Goal: Information Seeking & Learning: Compare options

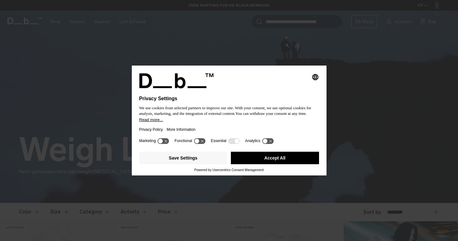
click at [274, 175] on div "Save Settings Accept All Powered by Usercentrics Consent Management" at bounding box center [229, 162] width 195 height 26
click at [278, 162] on button "Accept All" at bounding box center [275, 158] width 88 height 12
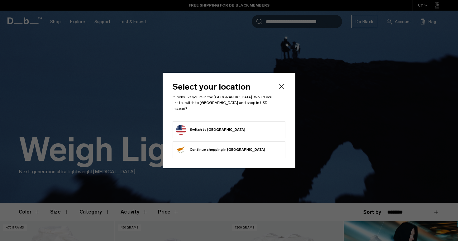
click at [282, 90] on icon "Close" at bounding box center [281, 86] width 7 height 7
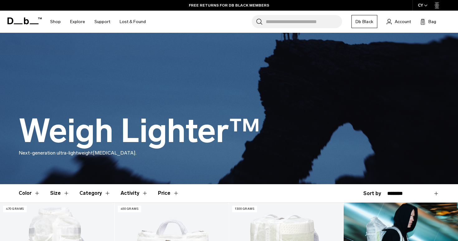
scroll to position [12, 0]
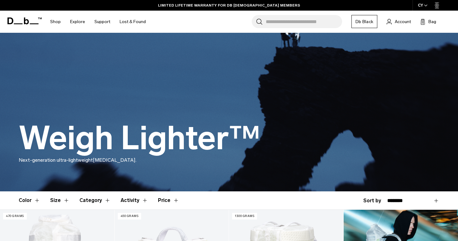
click at [426, 7] on span "button" at bounding box center [425, 5] width 3 height 5
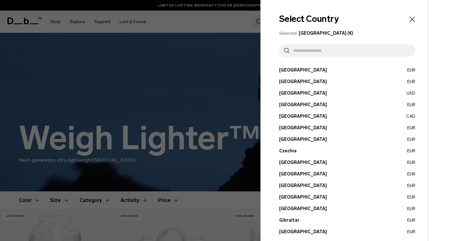
click at [377, 55] on input "text" at bounding box center [350, 50] width 121 height 12
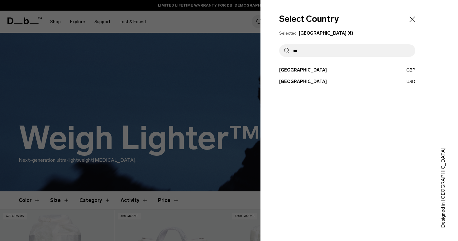
type input "***"
click at [344, 85] on div "Select Country Selected: [GEOGRAPHIC_DATA] (€) *** [GEOGRAPHIC_DATA] EUR [GEOGR…" at bounding box center [344, 120] width 167 height 241
click at [302, 79] on button "[GEOGRAPHIC_DATA] USD" at bounding box center [347, 81] width 136 height 7
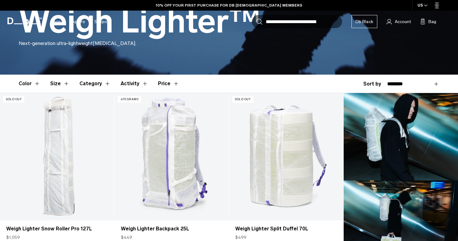
scroll to position [148, 0]
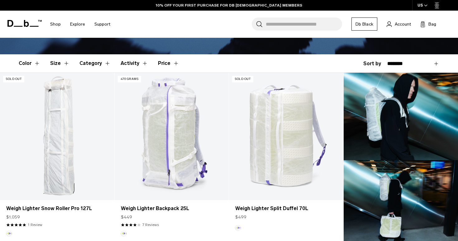
click at [173, 66] on button "Price" at bounding box center [168, 63] width 21 height 18
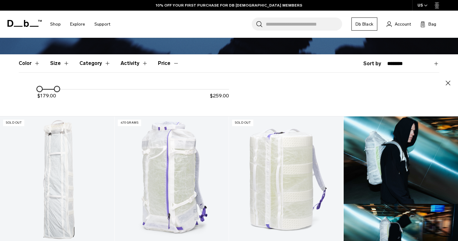
drag, startPoint x: 232, startPoint y: 89, endPoint x: 57, endPoint y: 89, distance: 174.3
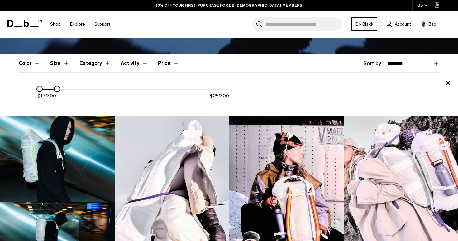
click at [57, 89] on div at bounding box center [57, 88] width 5 height 5
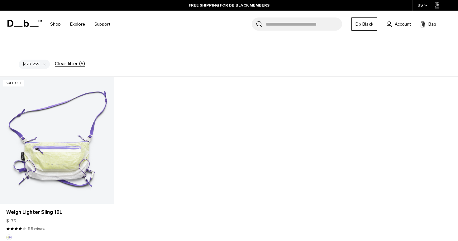
scroll to position [188, 0]
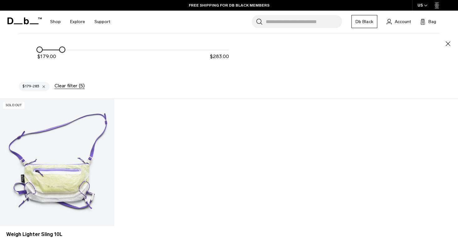
drag, startPoint x: 60, startPoint y: 50, endPoint x: 75, endPoint y: 50, distance: 15.6
click at [73, 50] on div at bounding box center [133, 50] width 192 height 1
click at [66, 51] on div "$ 179.00 $ 283.00" at bounding box center [133, 55] width 192 height 19
click at [68, 51] on div "$ 179.00 $ 283.00" at bounding box center [133, 55] width 192 height 19
drag, startPoint x: 61, startPoint y: 49, endPoint x: 71, endPoint y: 49, distance: 10.0
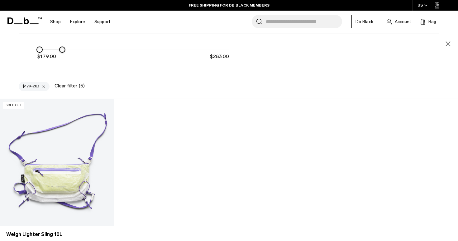
click at [65, 49] on div at bounding box center [62, 49] width 5 height 5
click at [94, 56] on div "$ 179.00 $ 329.00" at bounding box center [133, 55] width 192 height 19
drag, startPoint x: 70, startPoint y: 48, endPoint x: 108, endPoint y: 48, distance: 38.0
click at [108, 48] on div at bounding box center [110, 49] width 5 height 5
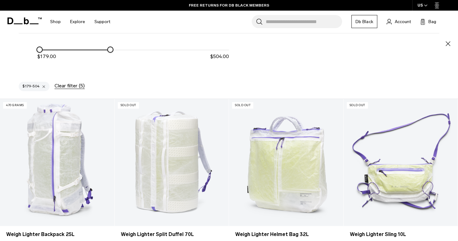
scroll to position [251, 0]
